Goal: Find specific page/section: Locate a particular part of the current website

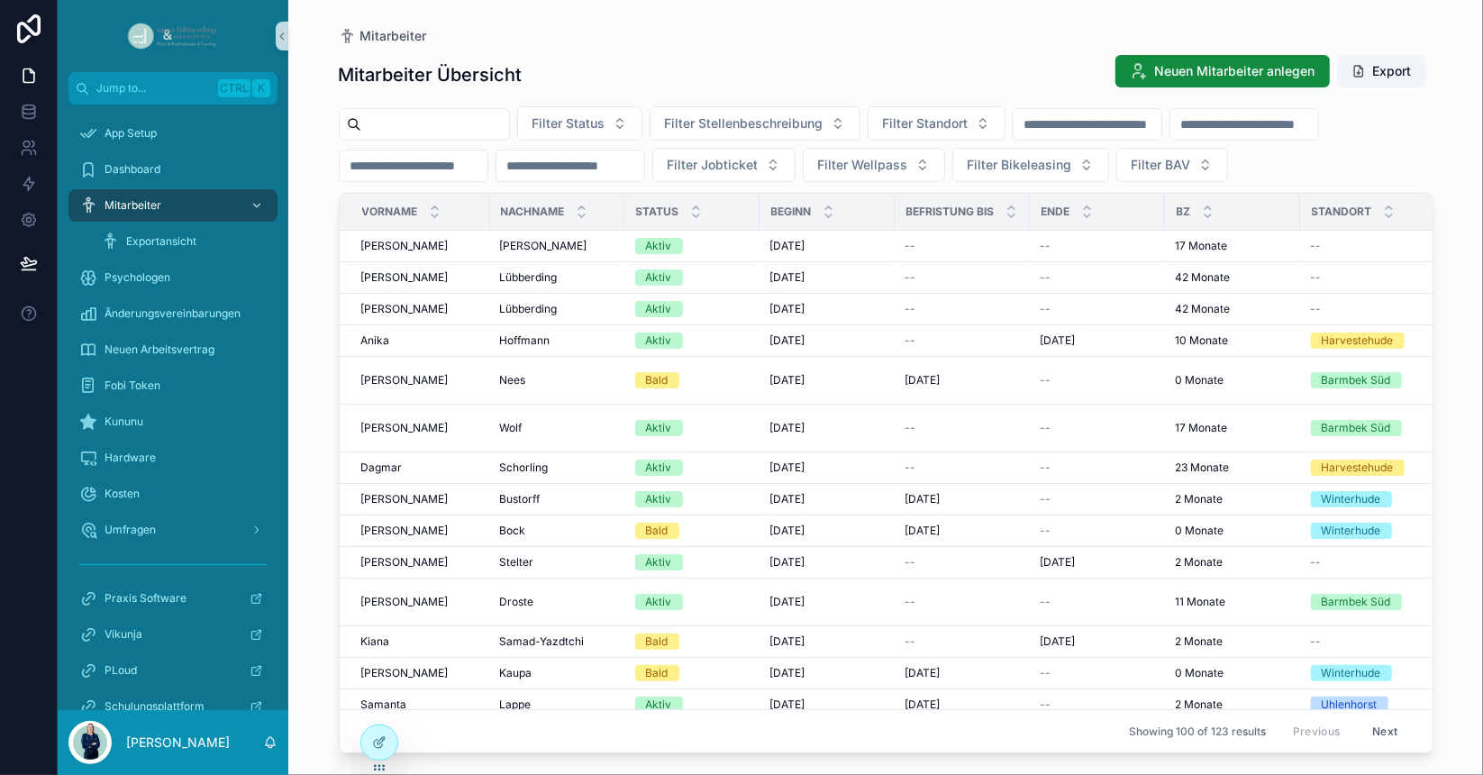
click at [457, 125] on input "scrollable content" at bounding box center [435, 124] width 148 height 25
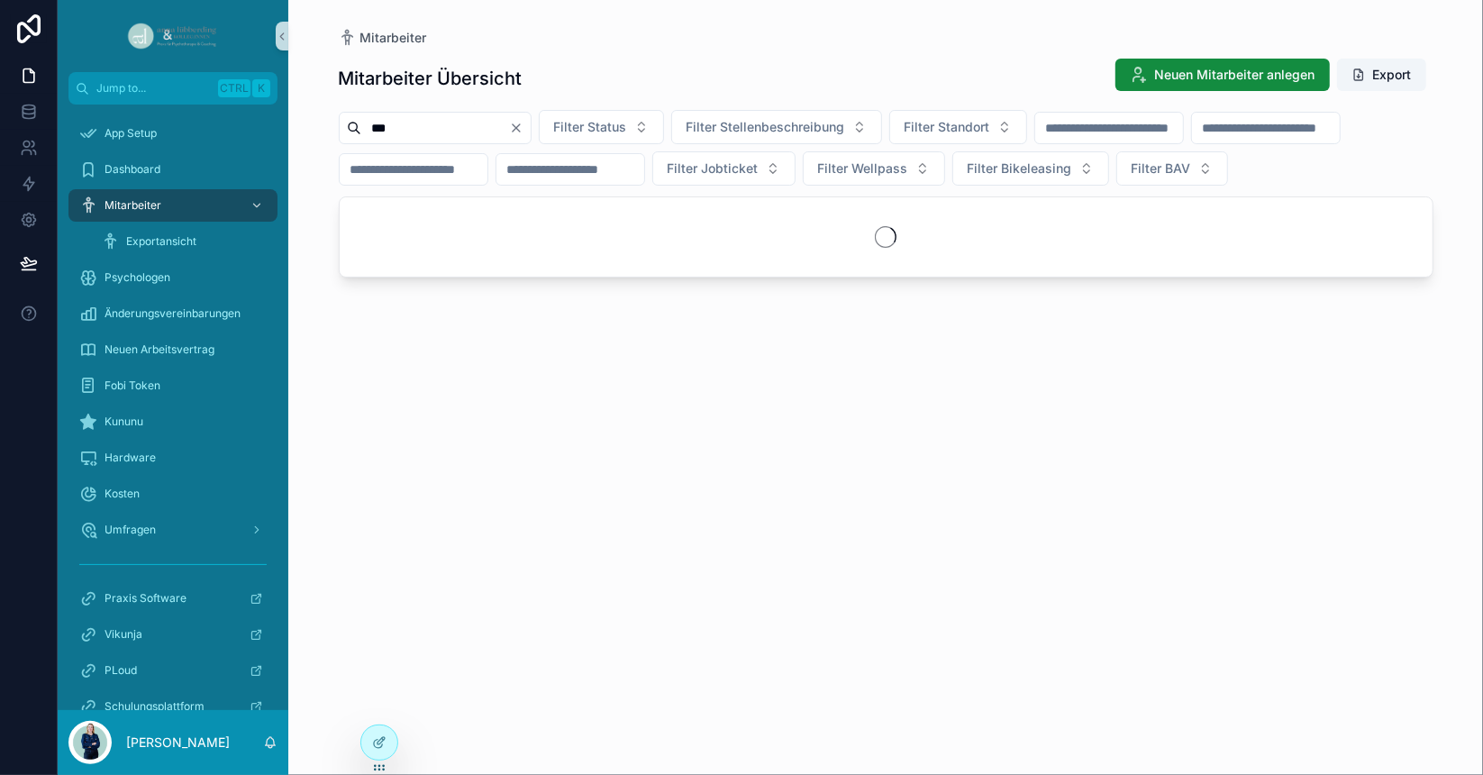
type input "***"
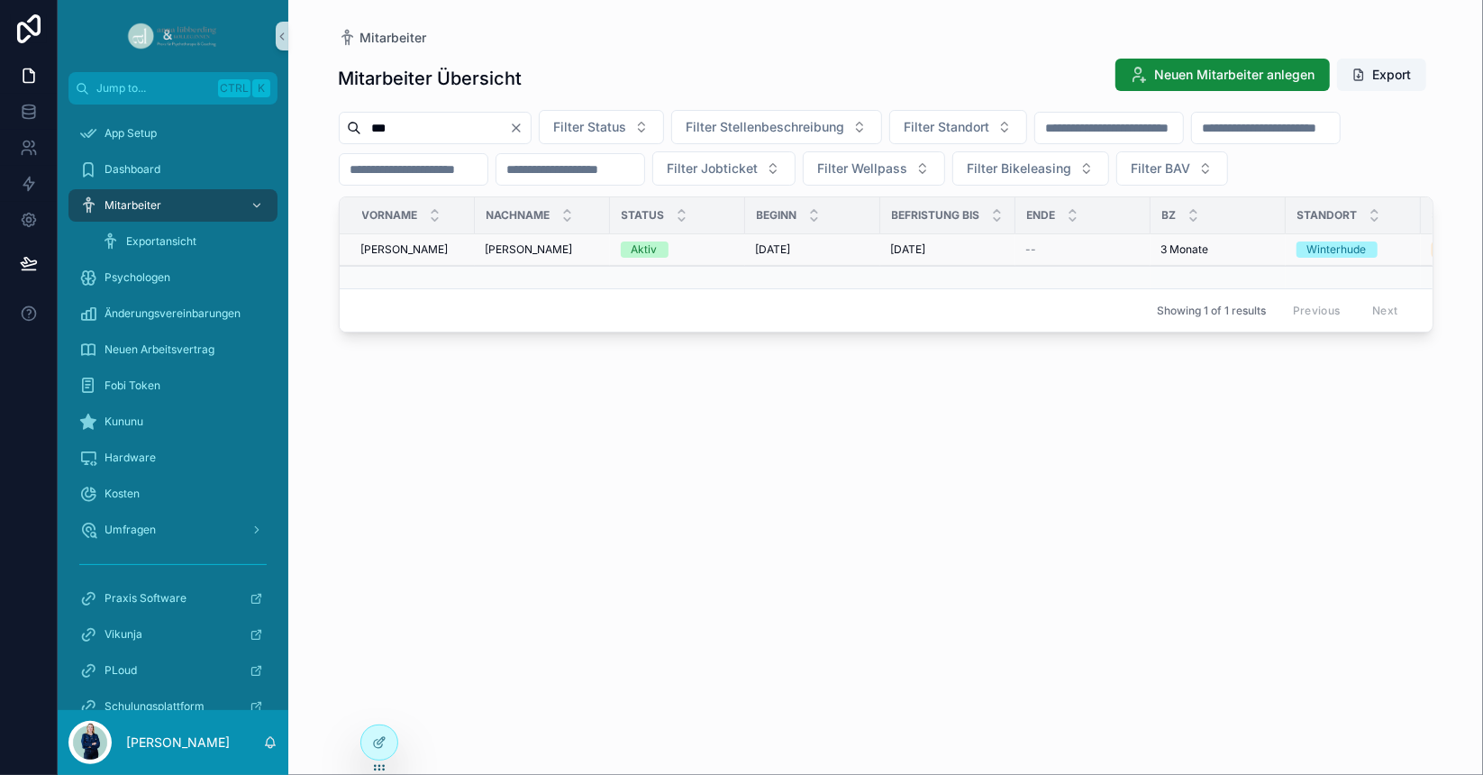
click at [518, 257] on span "[PERSON_NAME]" at bounding box center [529, 249] width 87 height 14
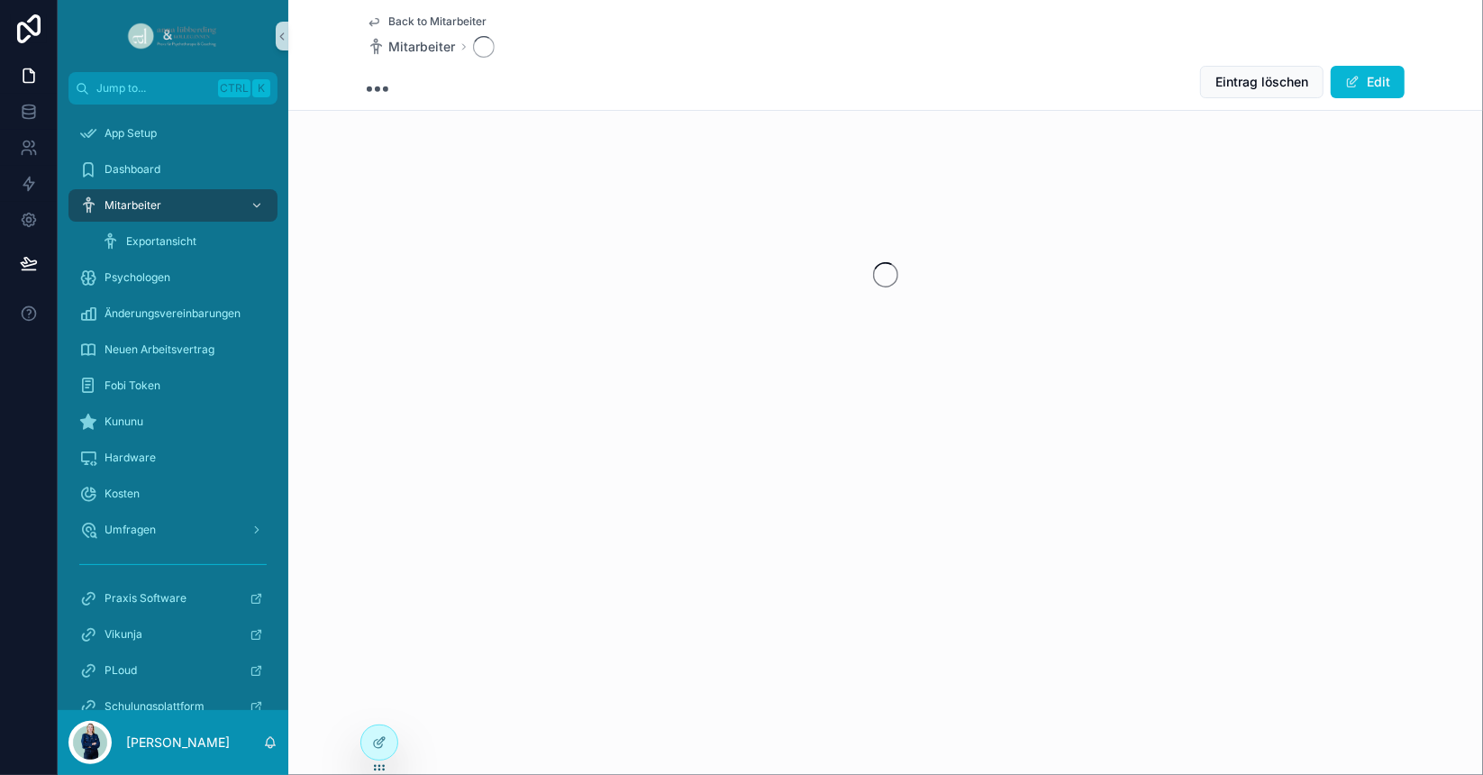
click at [518, 285] on div "scrollable content" at bounding box center [885, 274] width 1195 height 285
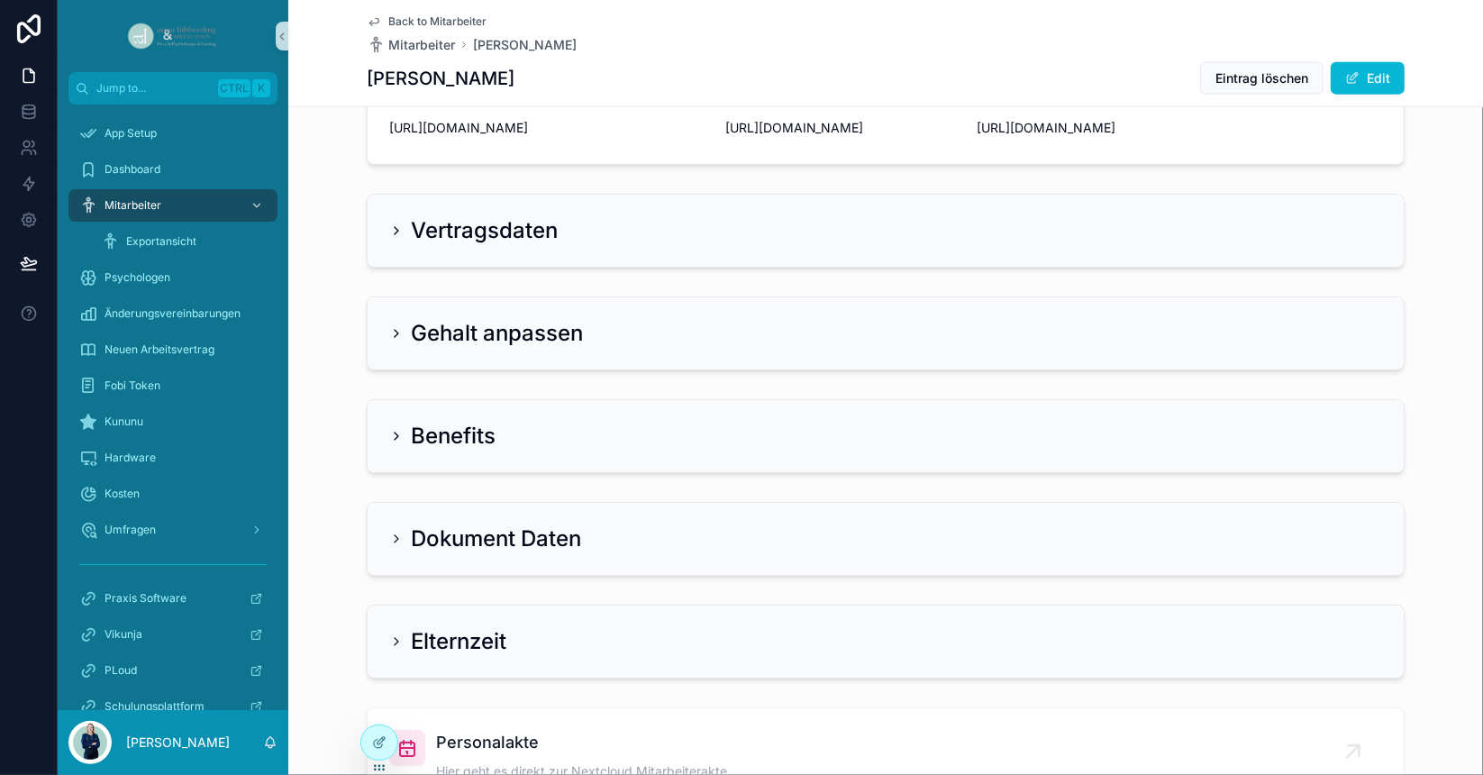
scroll to position [1820, 0]
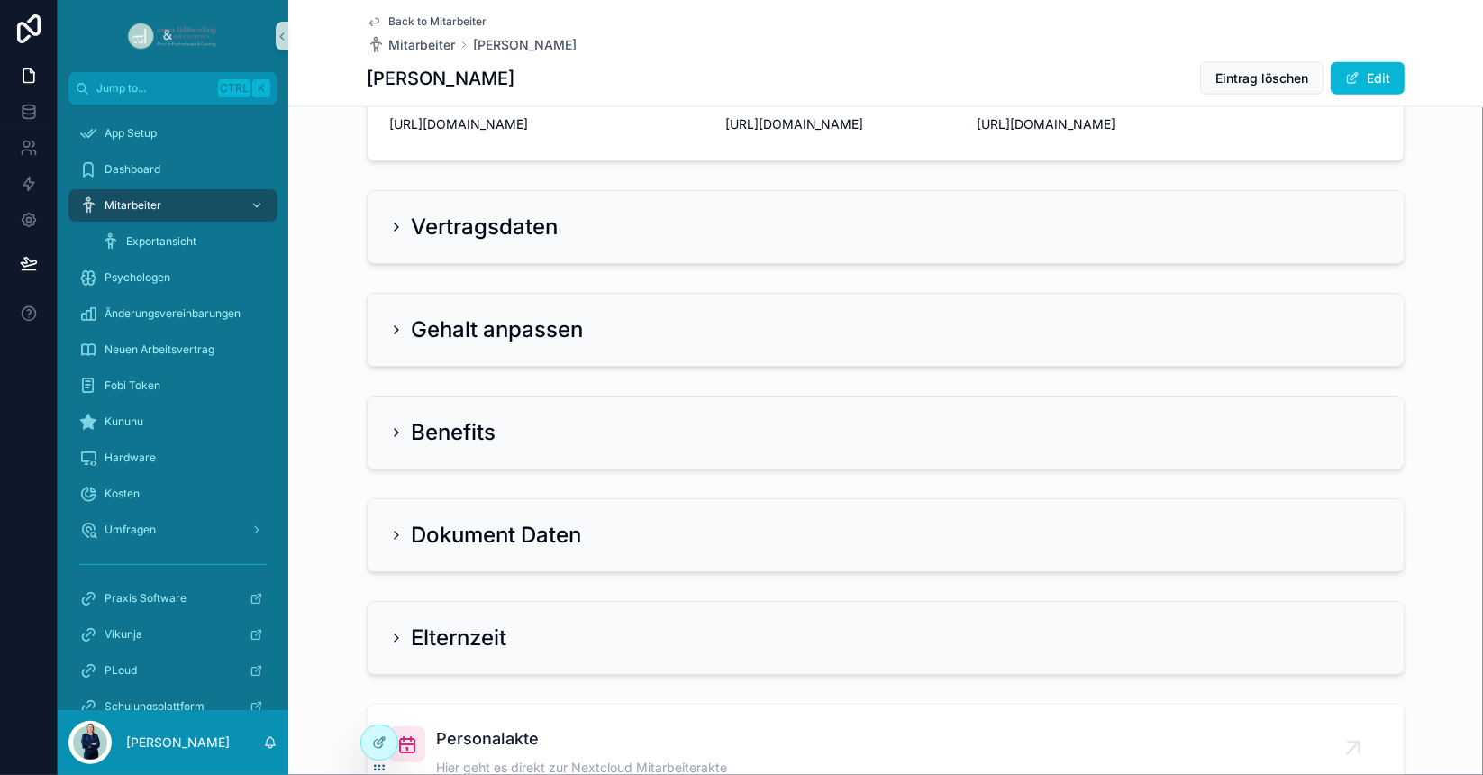
click at [476, 263] on div "Vertragsdaten" at bounding box center [886, 227] width 1036 height 72
click at [426, 241] on h2 "Vertragsdaten" at bounding box center [484, 227] width 147 height 29
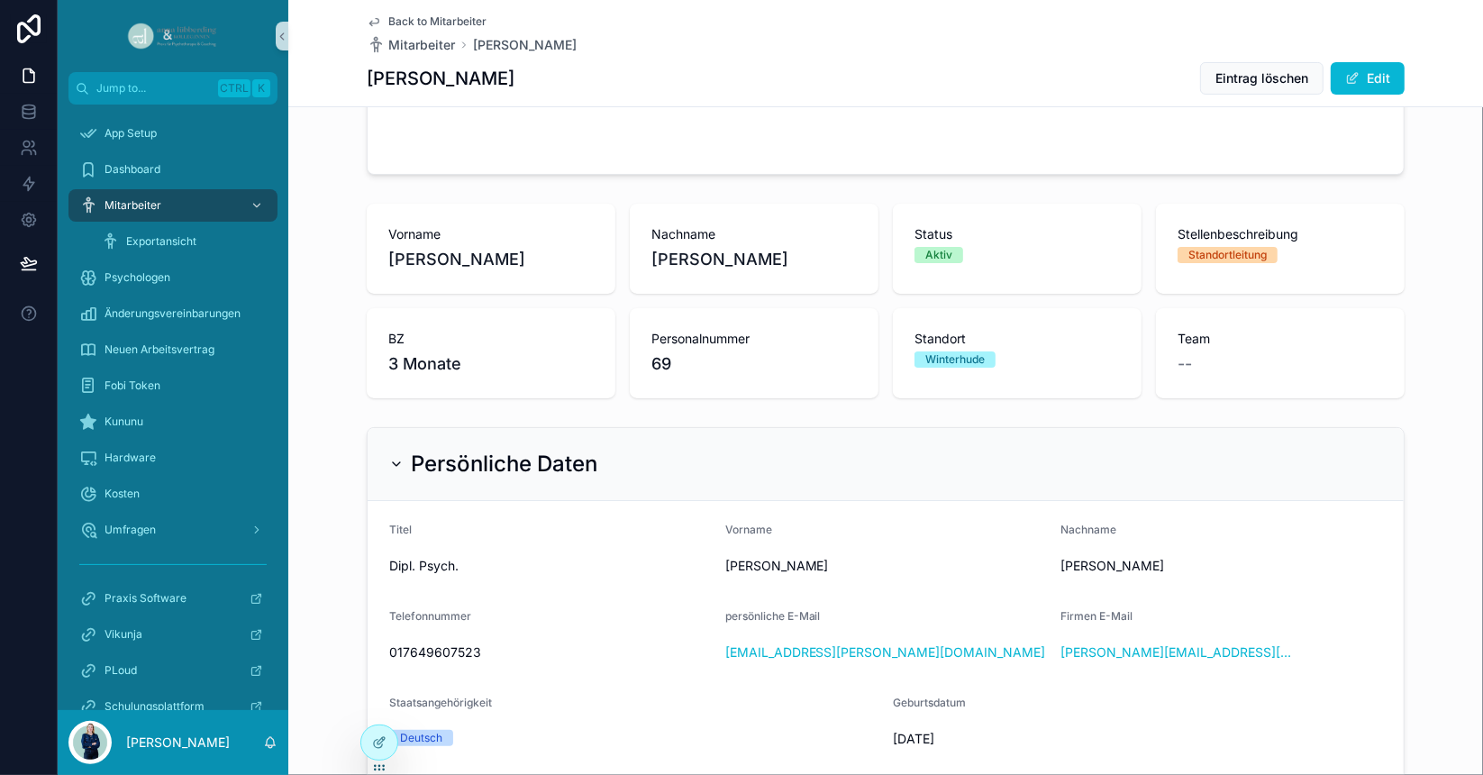
scroll to position [0, 0]
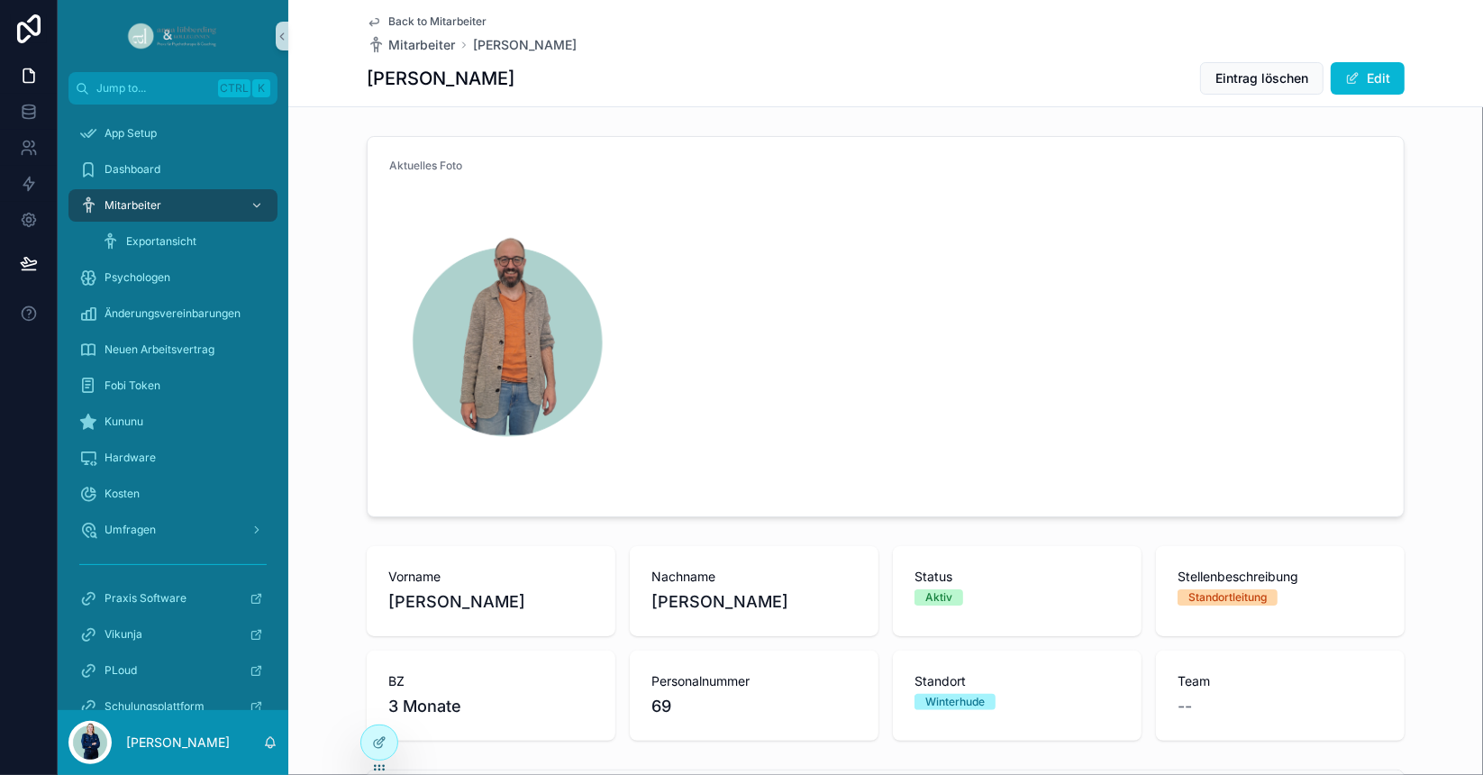
click at [516, 323] on img "scrollable content" at bounding box center [508, 341] width 238 height 296
